Goal: Task Accomplishment & Management: Manage account settings

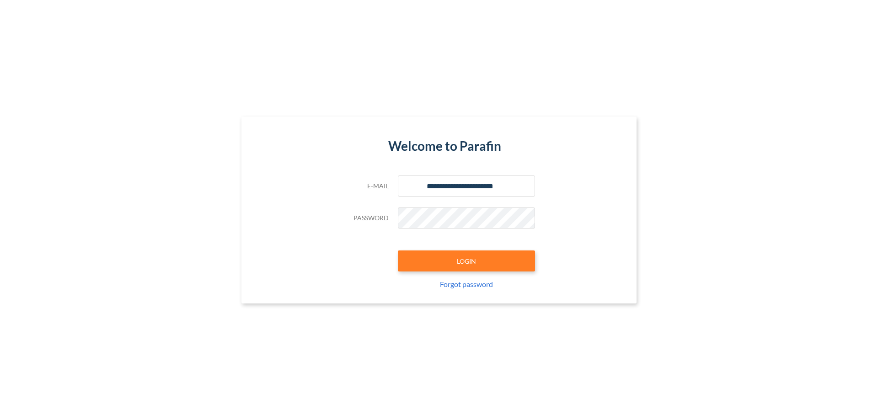
type input "**********"
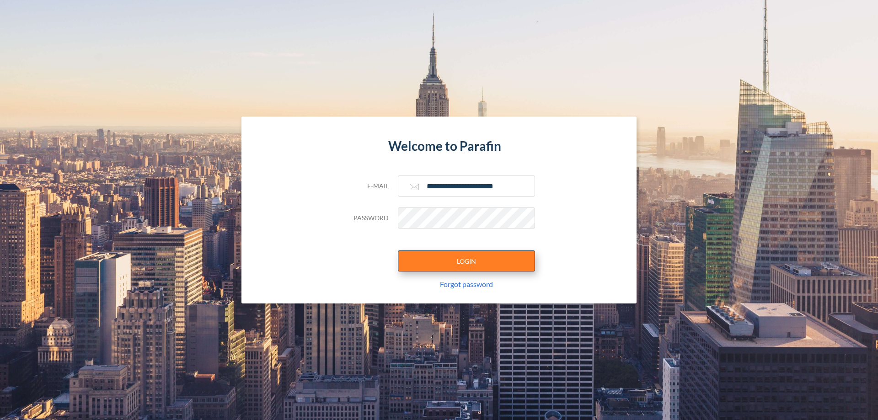
click at [466, 261] on button "LOGIN" at bounding box center [466, 260] width 137 height 21
